Goal: Task Accomplishment & Management: Complete application form

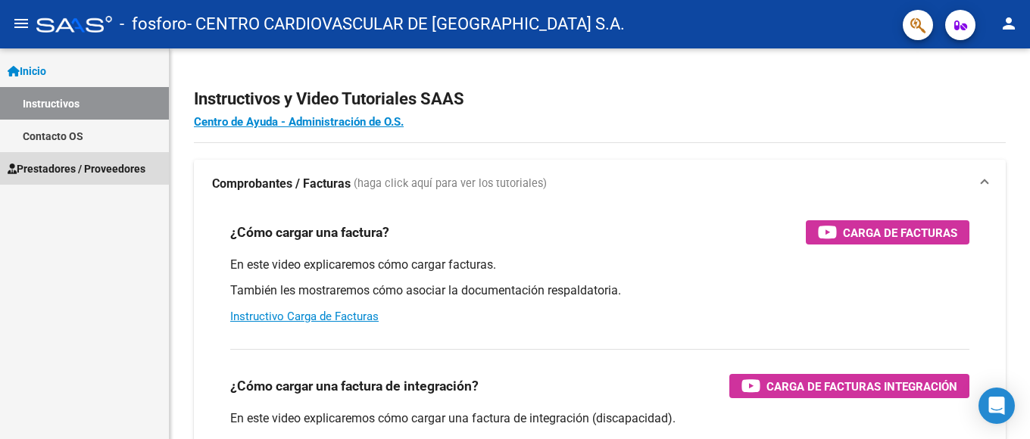
click at [62, 169] on span "Prestadores / Proveedores" at bounding box center [77, 169] width 138 height 17
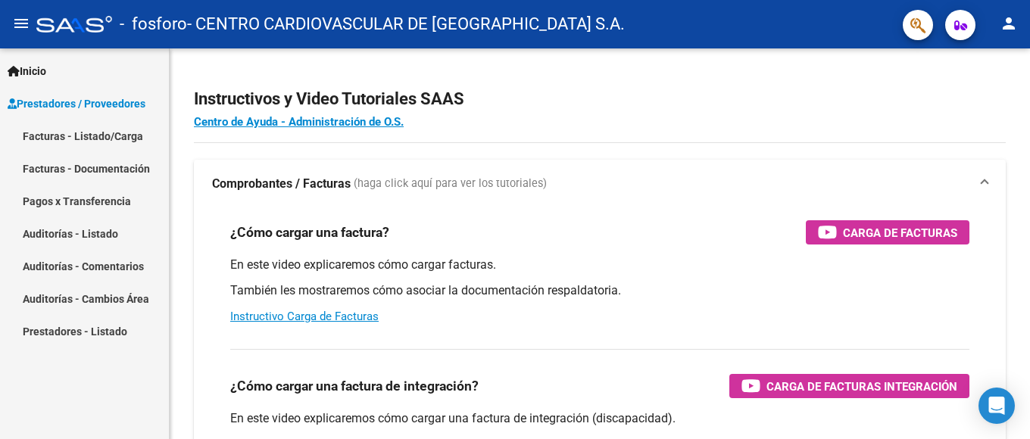
click at [83, 165] on link "Facturas - Documentación" at bounding box center [84, 168] width 169 height 33
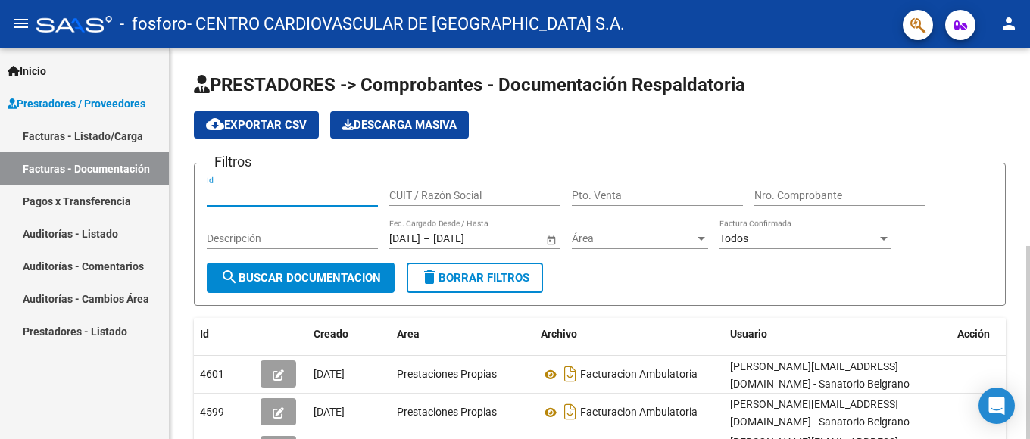
click at [249, 195] on input "Id" at bounding box center [292, 195] width 171 height 13
click at [462, 189] on input "CUIT / Razón Social" at bounding box center [474, 195] width 171 height 13
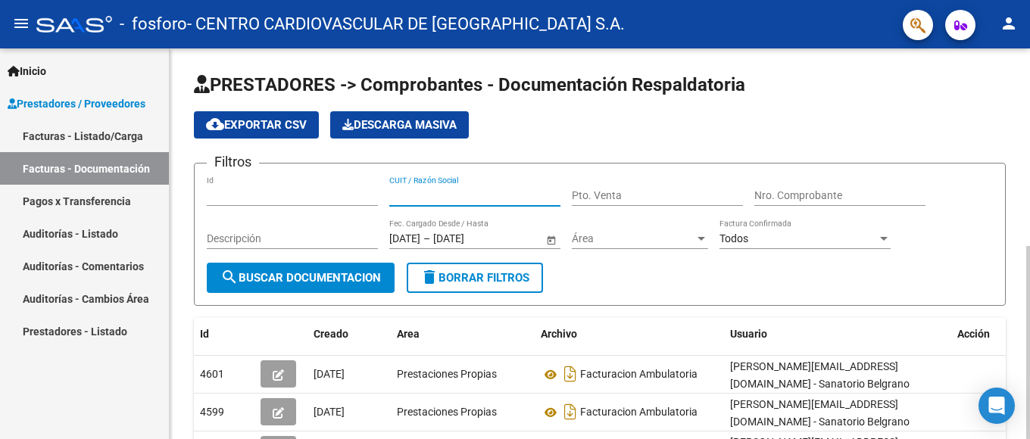
click at [270, 198] on input "Id" at bounding box center [292, 195] width 171 height 13
click at [455, 202] on div "CUIT / Razón Social" at bounding box center [474, 191] width 171 height 30
type input "30601744488"
click at [625, 191] on input "Pto. Venta" at bounding box center [657, 195] width 171 height 13
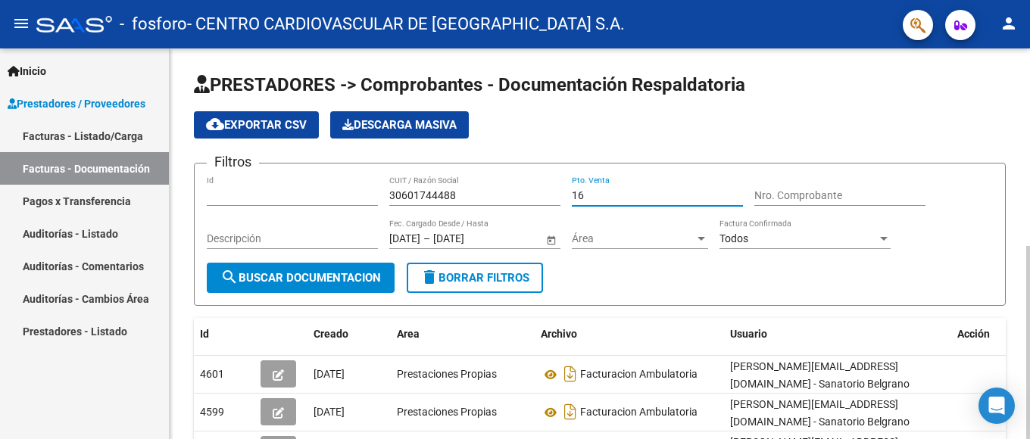
type input "16"
click at [771, 191] on input "Nro. Comprobante" at bounding box center [840, 195] width 171 height 13
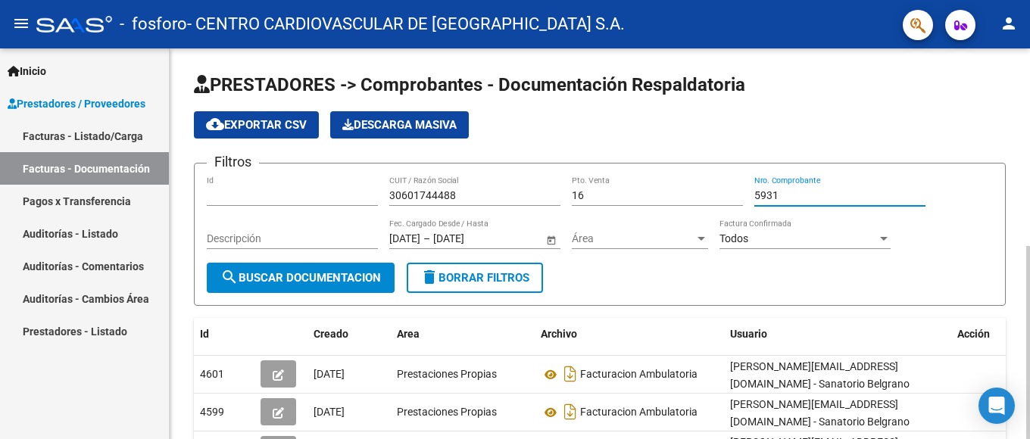
type input "5931"
click at [276, 232] on div "Descripción" at bounding box center [292, 234] width 171 height 30
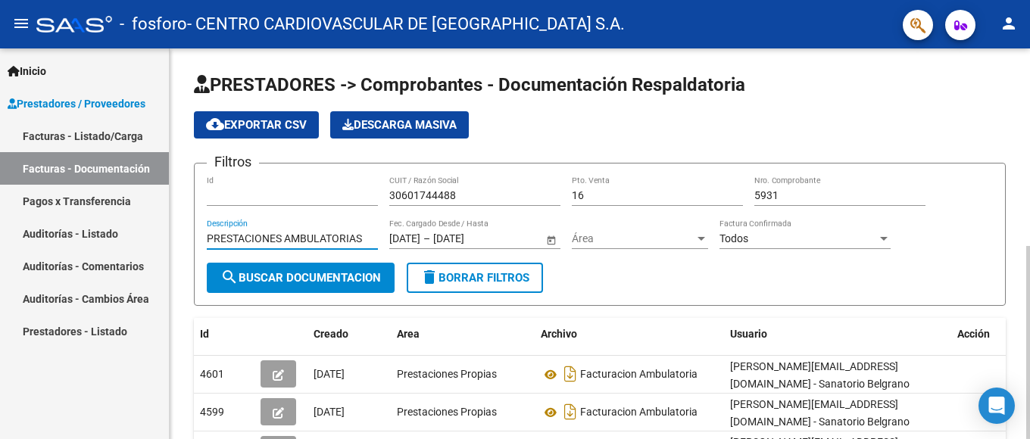
type input "PRESTACIONES AMBULATORIAS"
drag, startPoint x: 423, startPoint y: 236, endPoint x: 386, endPoint y: 233, distance: 37.2
click at [386, 233] on div "Filtros Id 30601744488 CUIT / Razón Social 16 Pto. Venta 5931 Nro. Comprobante …" at bounding box center [600, 219] width 786 height 87
click at [551, 238] on span "Open calendar" at bounding box center [551, 239] width 36 height 36
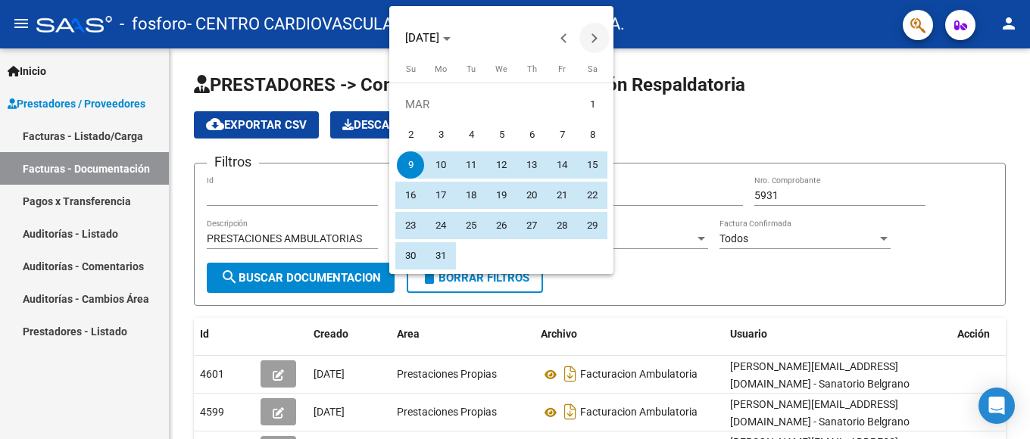
click at [595, 36] on button "Next month" at bounding box center [595, 38] width 30 height 30
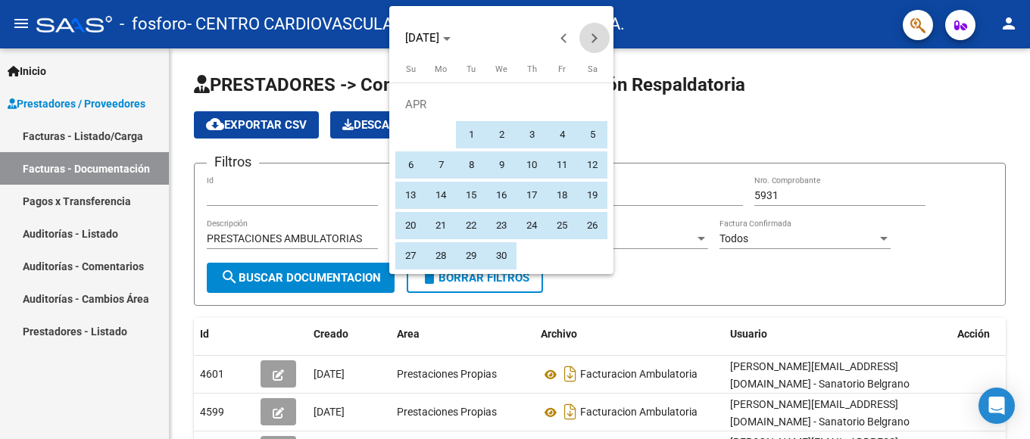
click at [595, 36] on button "Next month" at bounding box center [595, 38] width 30 height 30
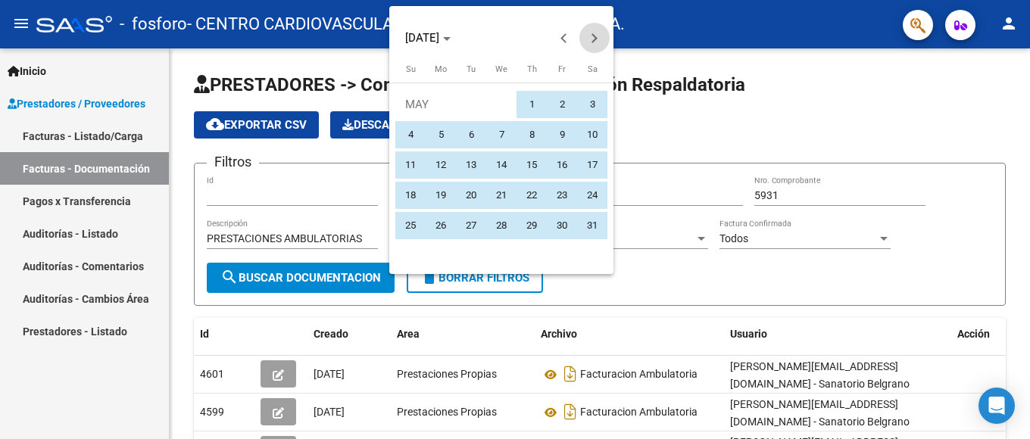
click at [595, 36] on button "Next month" at bounding box center [595, 38] width 30 height 30
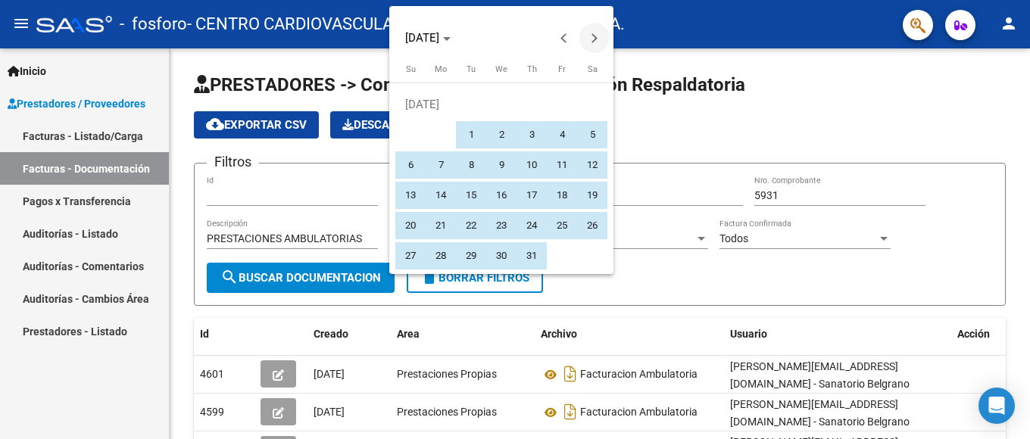
click at [595, 36] on button "Next month" at bounding box center [595, 38] width 30 height 30
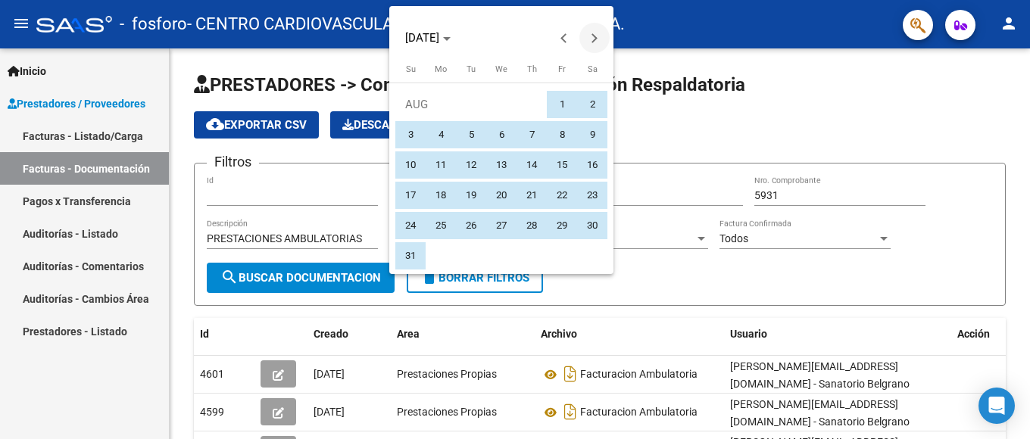
click at [595, 36] on button "Next month" at bounding box center [595, 38] width 30 height 30
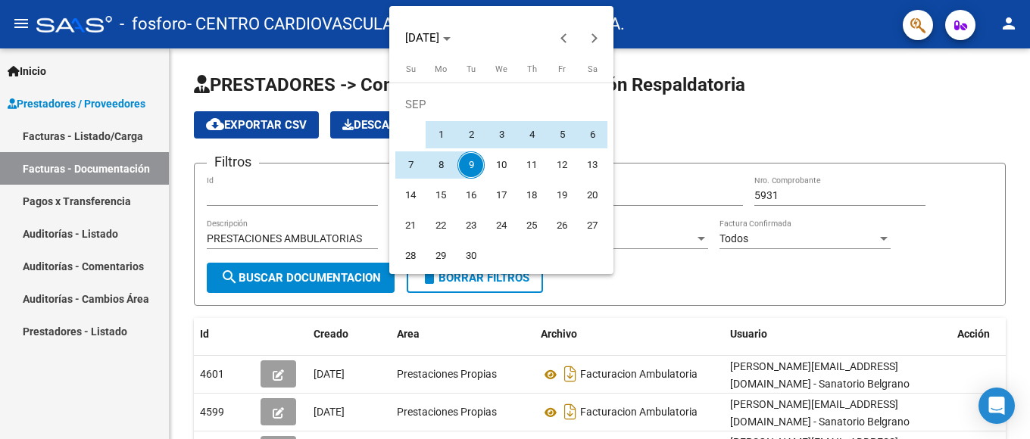
click at [478, 169] on span "9" at bounding box center [471, 165] width 27 height 27
type input "[DATE]"
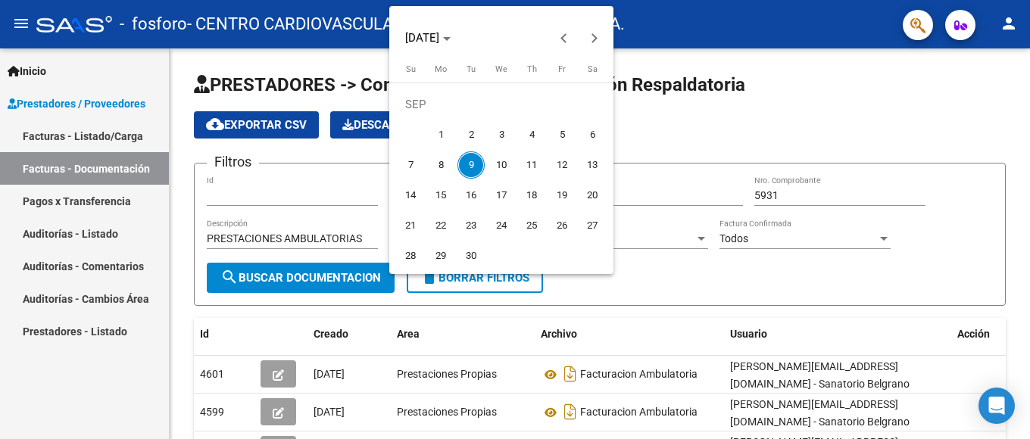
click at [472, 163] on span "9" at bounding box center [471, 165] width 27 height 27
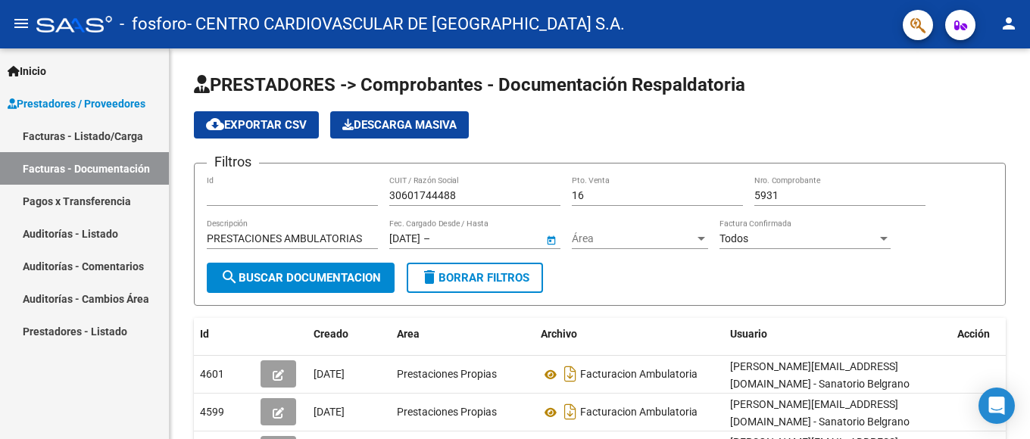
type input "[DATE]"
click at [592, 242] on span "Área" at bounding box center [633, 239] width 123 height 13
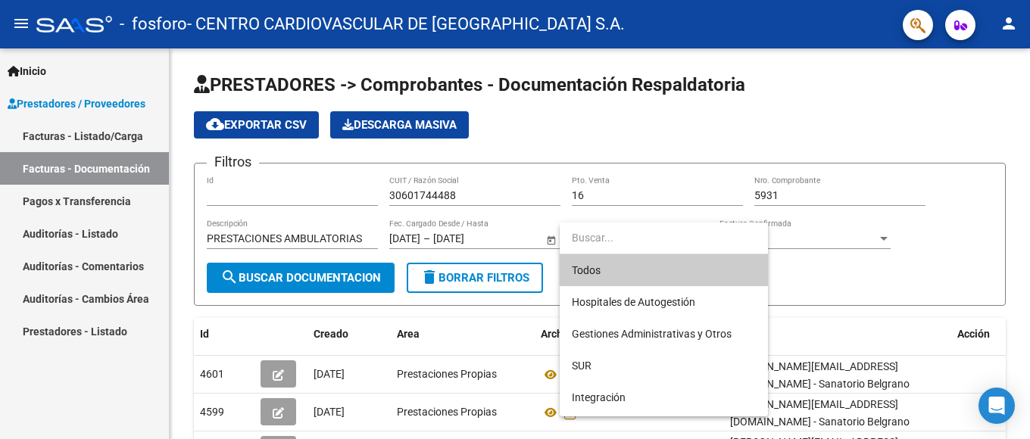
type input "S"
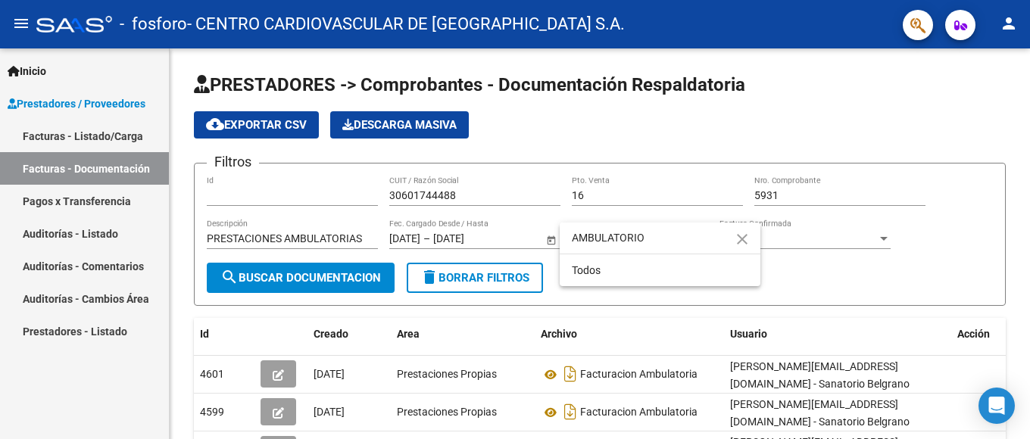
type input "AMBULATORIO"
click at [805, 239] on div at bounding box center [515, 219] width 1030 height 439
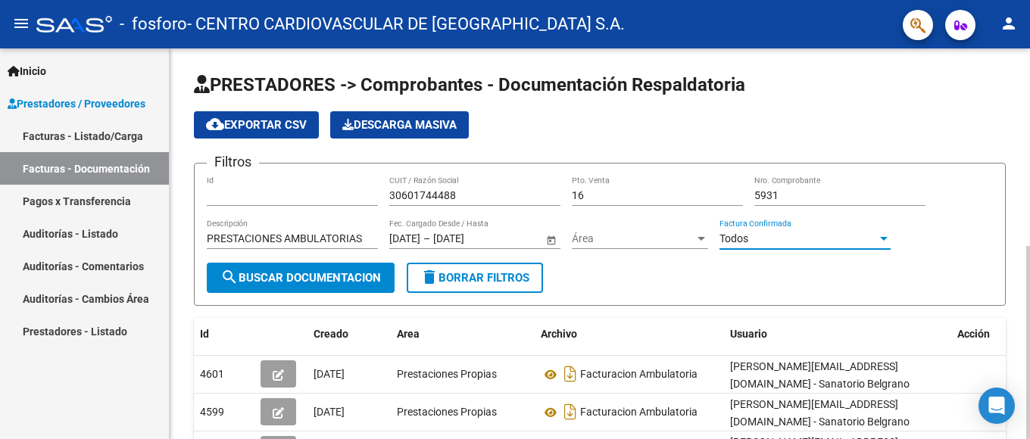
click at [741, 237] on span "Todos" at bounding box center [734, 239] width 29 height 12
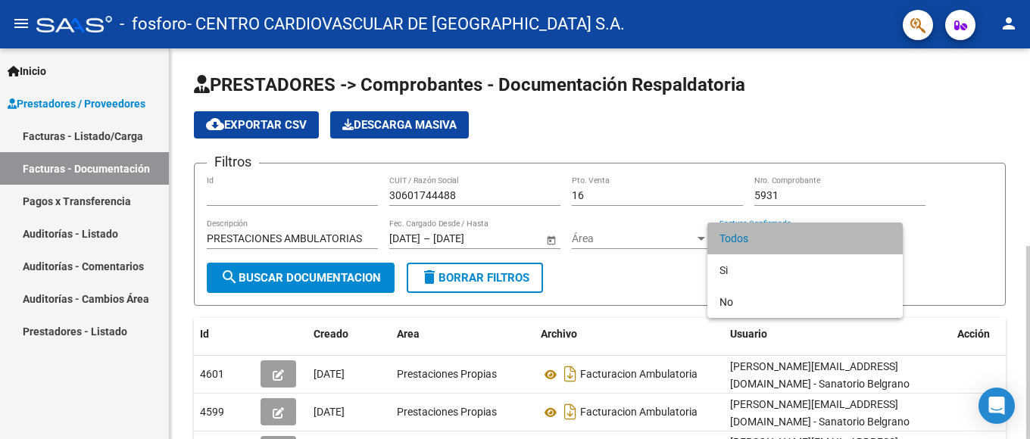
click at [741, 237] on span "Todos" at bounding box center [805, 239] width 171 height 32
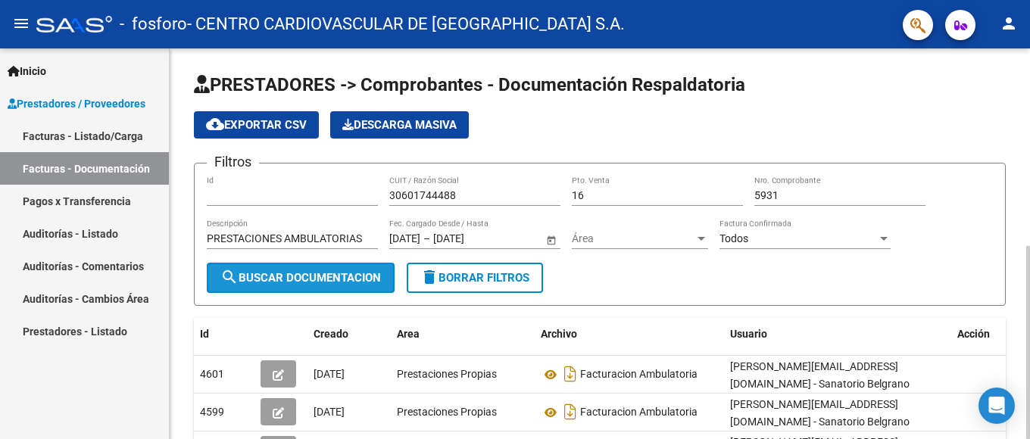
click at [296, 277] on span "search Buscar Documentacion" at bounding box center [300, 278] width 161 height 14
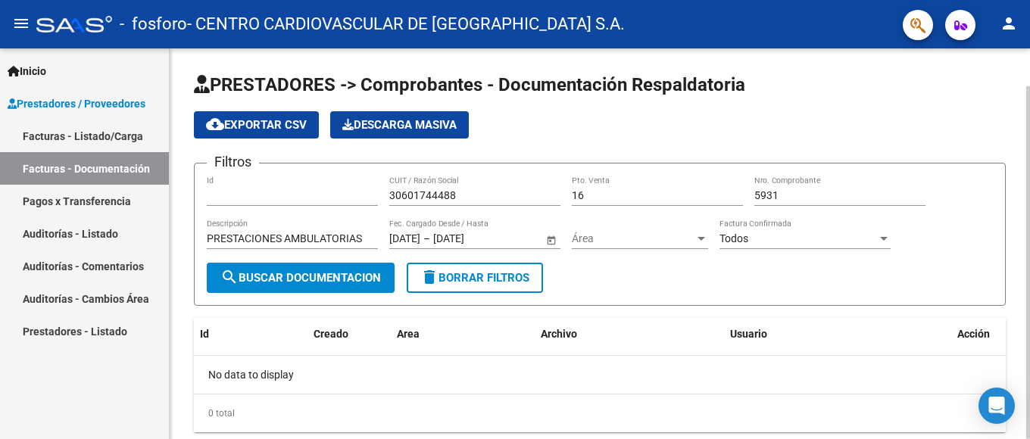
scroll to position [42, 0]
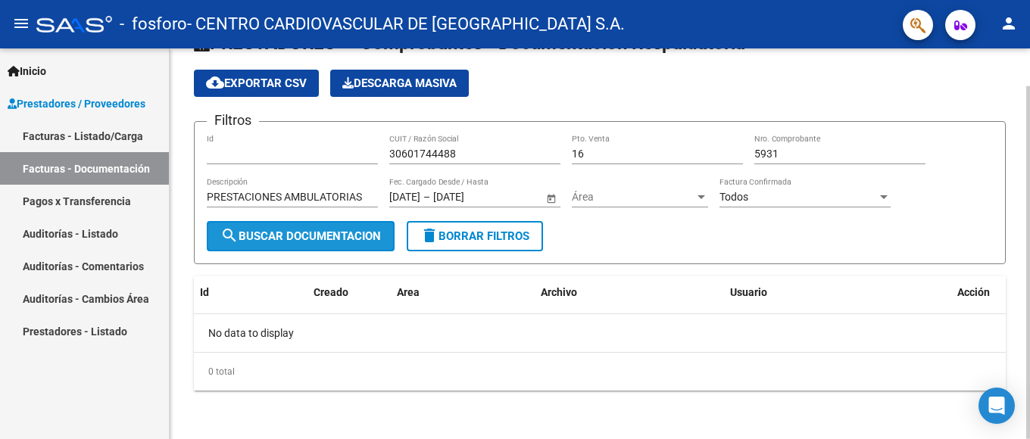
click at [314, 233] on span "search Buscar Documentacion" at bounding box center [300, 237] width 161 height 14
click at [220, 224] on button "search Buscar Documentacion" at bounding box center [301, 236] width 188 height 30
click at [265, 81] on span "cloud_download Exportar CSV" at bounding box center [256, 84] width 101 height 14
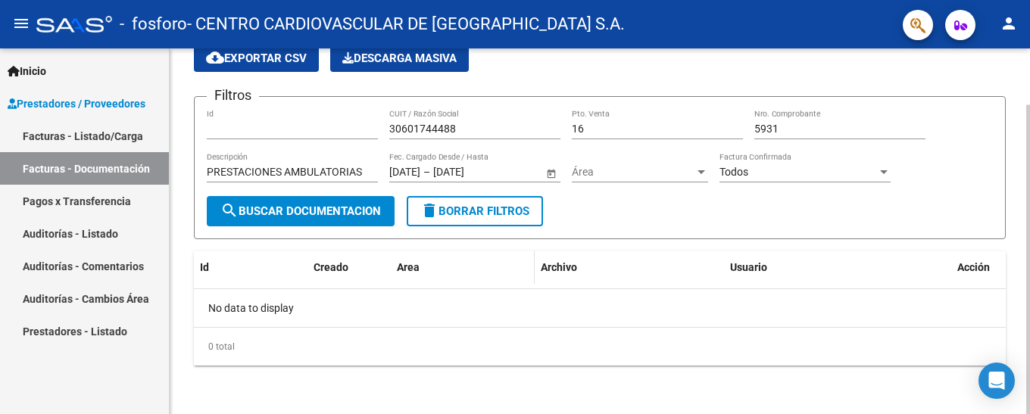
scroll to position [0, 0]
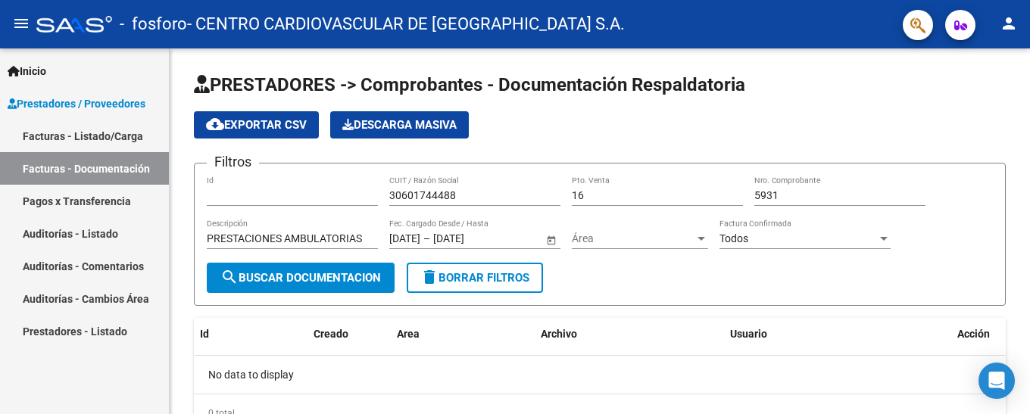
click at [105, 136] on link "Facturas - Listado/Carga" at bounding box center [84, 136] width 169 height 33
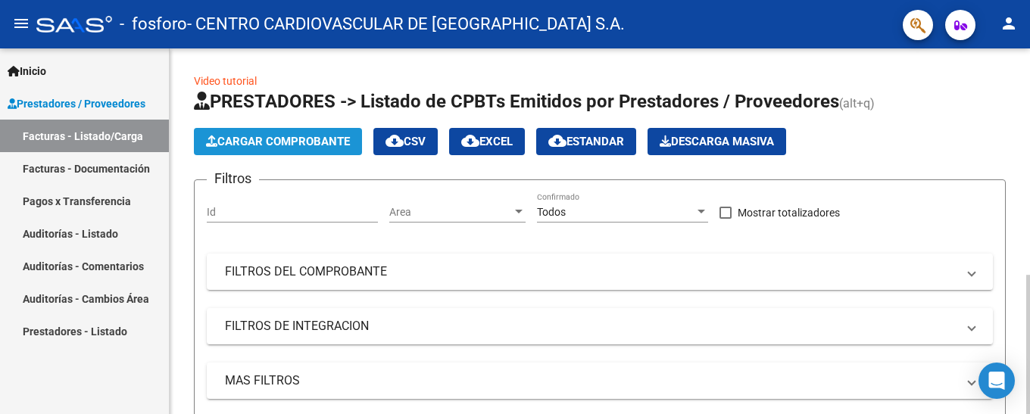
click at [317, 136] on span "Cargar Comprobante" at bounding box center [278, 142] width 144 height 14
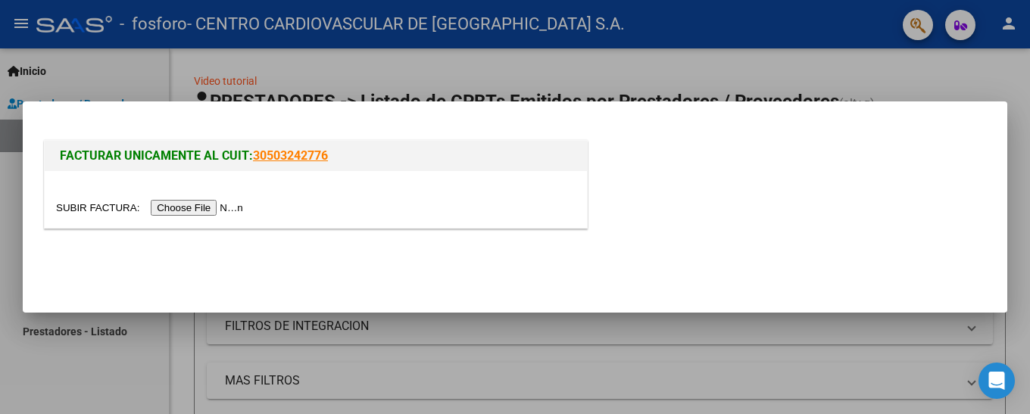
click at [207, 210] on input "file" at bounding box center [152, 208] width 192 height 16
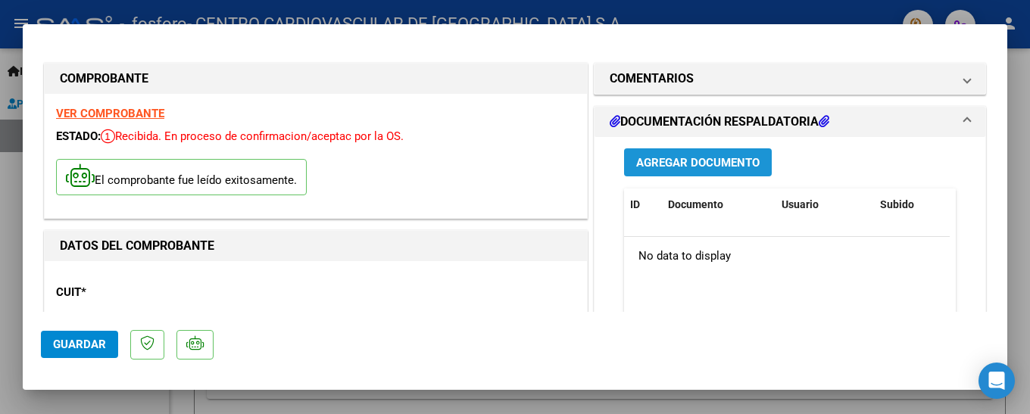
click at [699, 161] on span "Agregar Documento" at bounding box center [697, 163] width 123 height 14
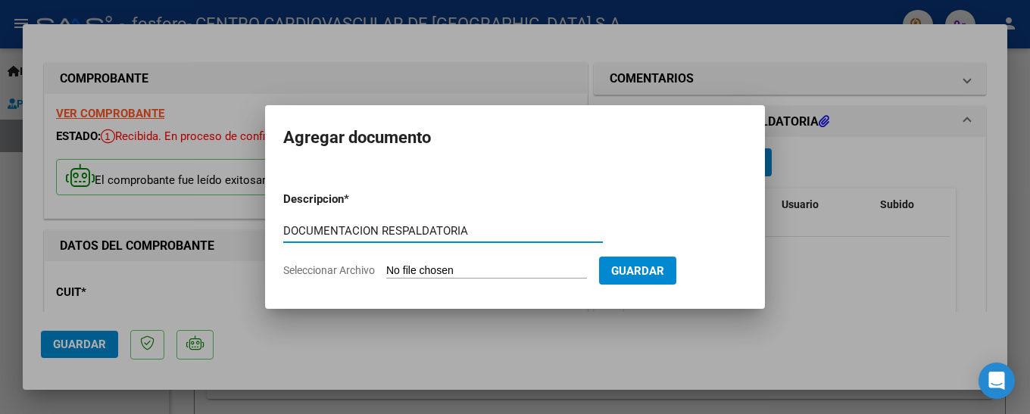
type input "DOCUMENTACION RESPALDATORIA"
click at [462, 263] on form "Descripcion * DOCUMENTACION RESPALDATORIA Escriba aquí una descripcion Seleccio…" at bounding box center [515, 235] width 464 height 111
click at [451, 268] on input "Seleccionar Archivo" at bounding box center [486, 271] width 201 height 14
type input "C:\fakepath\FB-16 Nº 5932 [DOMAIN_NAME]. INDUSTRIA DEL FOSFORO.BONOS.pdf"
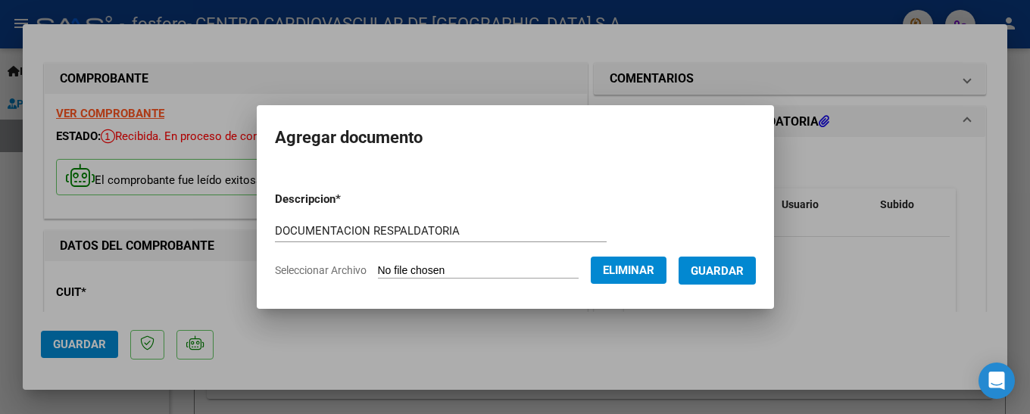
click at [735, 267] on span "Guardar" at bounding box center [717, 271] width 53 height 14
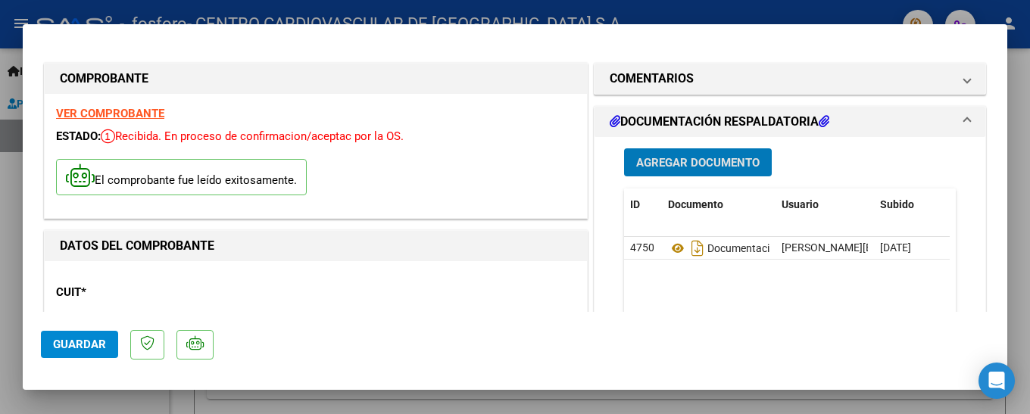
click at [75, 345] on span "Guardar" at bounding box center [79, 345] width 53 height 14
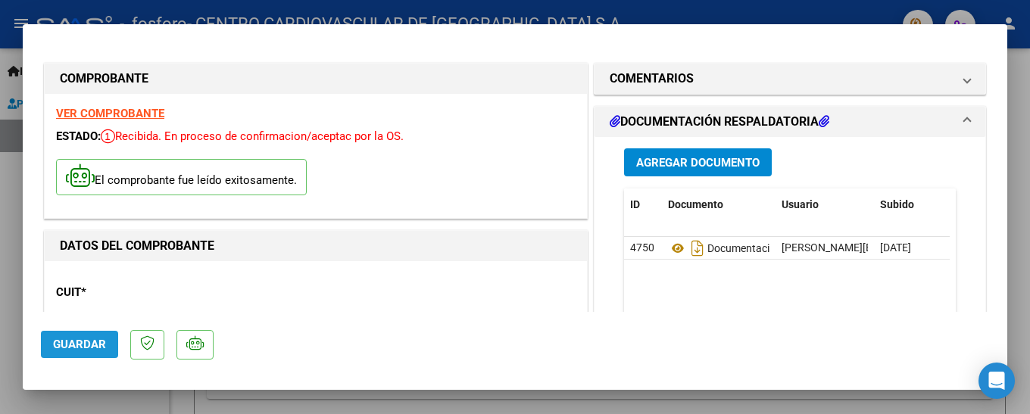
click at [76, 350] on span "Guardar" at bounding box center [79, 345] width 53 height 14
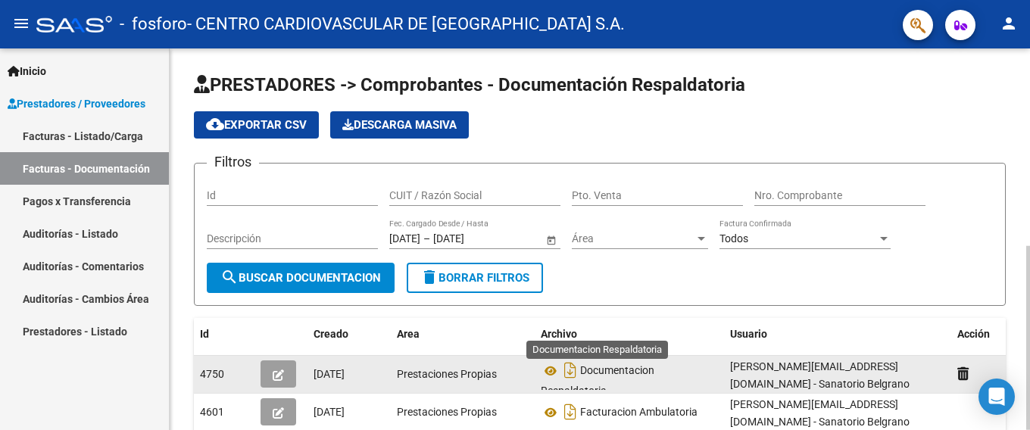
scroll to position [9, 0]
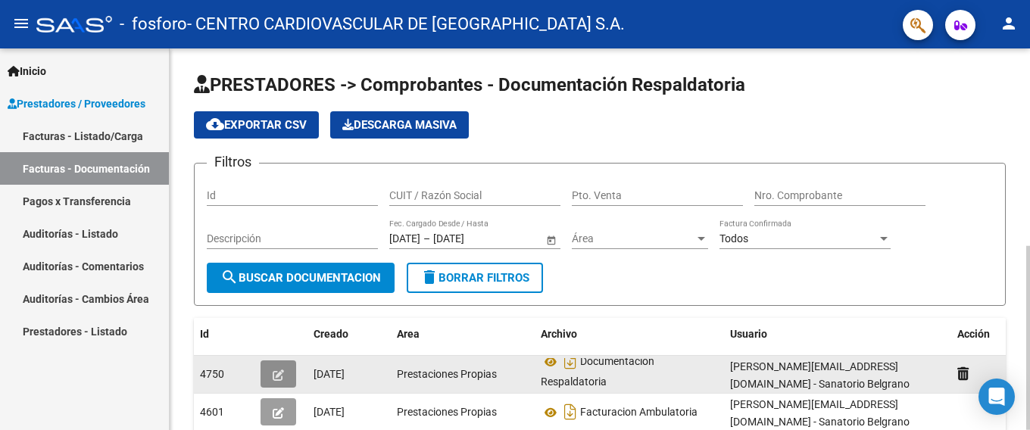
click at [277, 372] on icon "button" at bounding box center [278, 375] width 11 height 11
